Goal: Find specific page/section: Find specific page/section

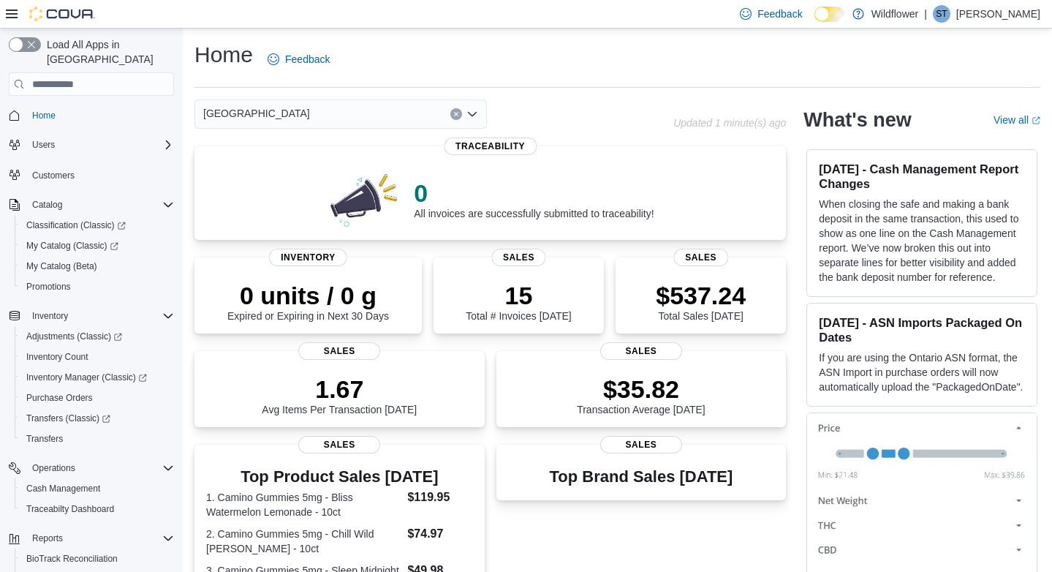
click at [471, 112] on icon "Open list of options" at bounding box center [472, 114] width 12 height 12
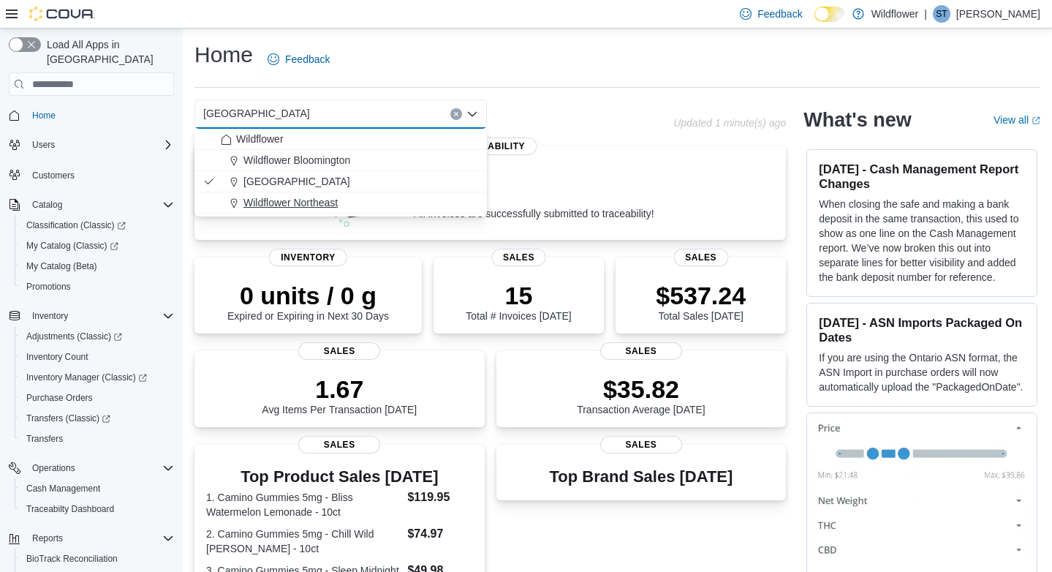
click at [398, 198] on div "Wildflower Northeast" at bounding box center [349, 202] width 257 height 15
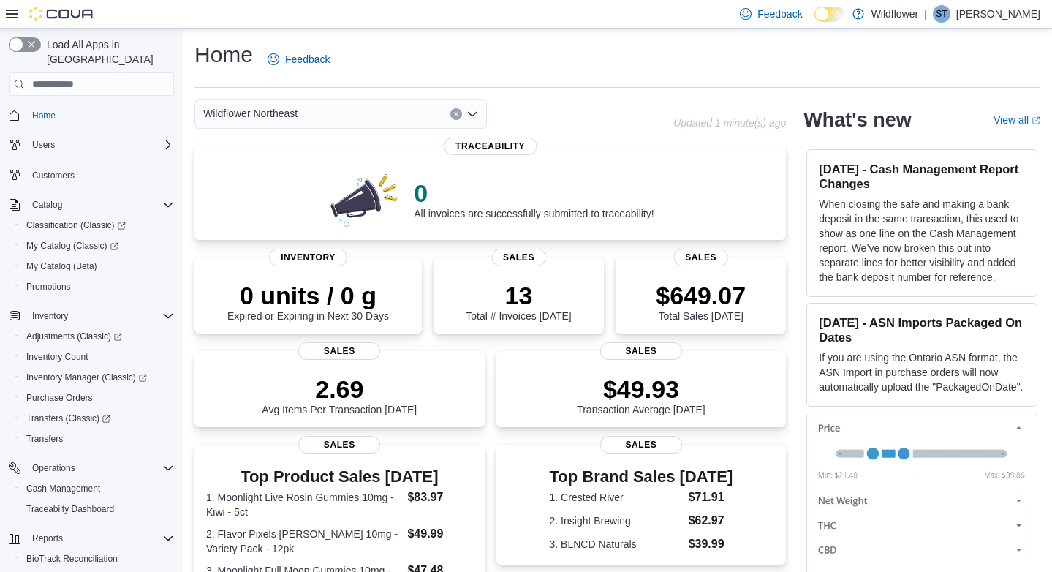
click at [471, 114] on icon "Open list of options" at bounding box center [472, 114] width 12 height 12
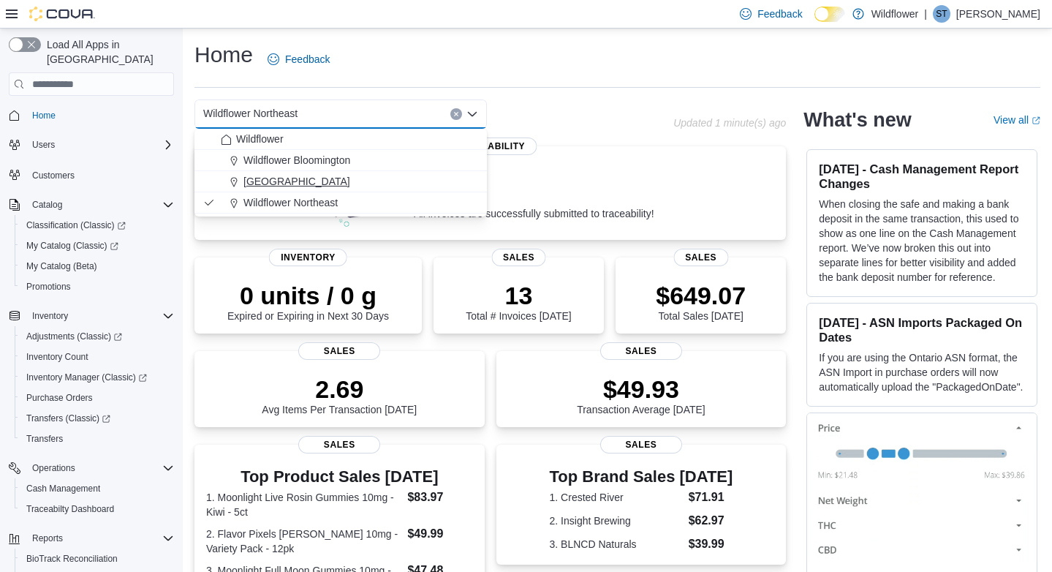
click at [401, 183] on div "Wildflower North Loop" at bounding box center [349, 181] width 257 height 15
